Goal: Check status: Check status

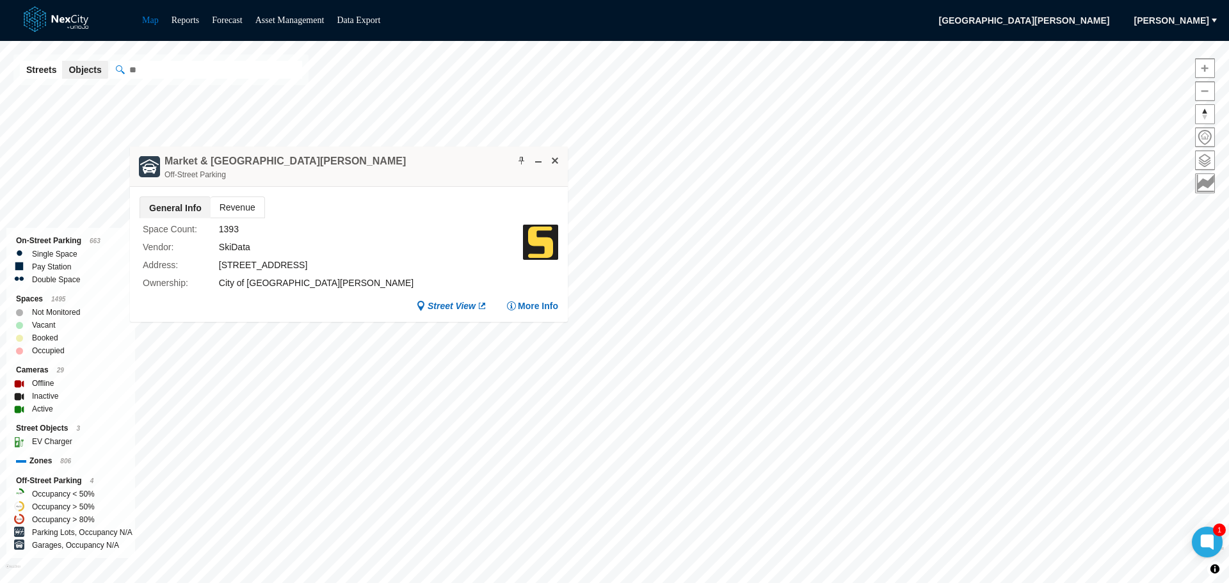
click at [236, 200] on span "Revenue" at bounding box center [238, 207] width 54 height 20
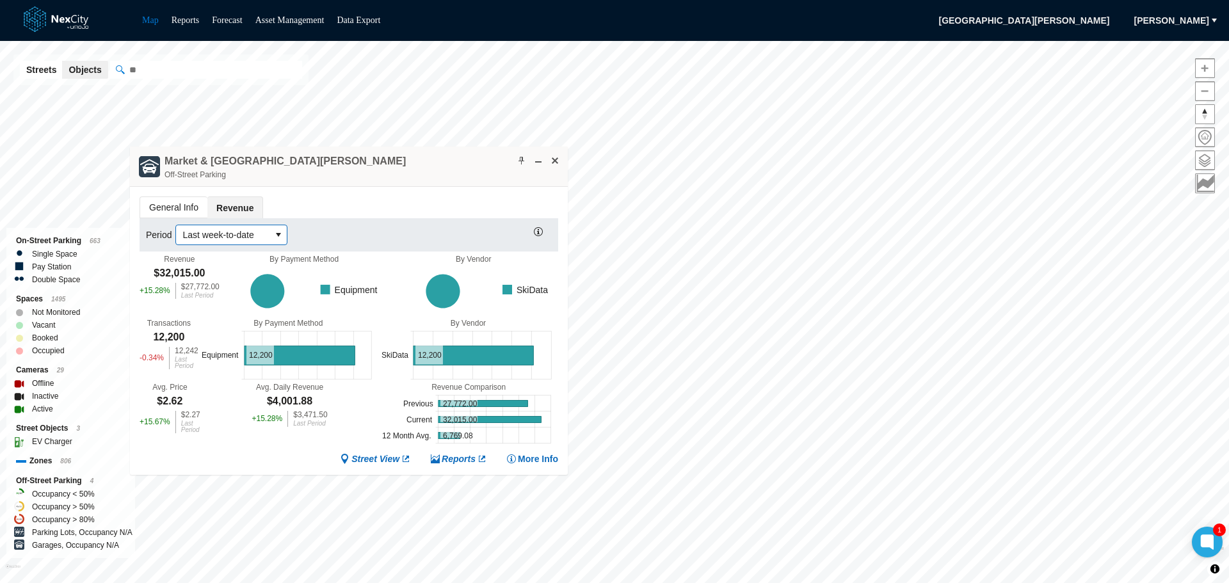
click at [275, 234] on icon "select" at bounding box center [278, 235] width 10 height 10
click at [222, 276] on li "Last day" at bounding box center [230, 279] width 107 height 20
click at [559, 158] on span at bounding box center [555, 161] width 10 height 10
